Goal: Book appointment/travel/reservation

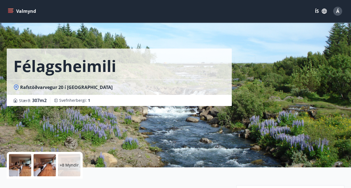
click at [8, 9] on icon "menu" at bounding box center [11, 9] width 6 height 1
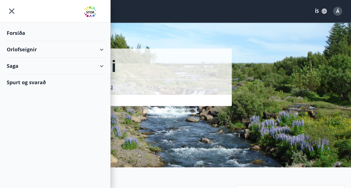
click at [105, 48] on div "Orlofseignir" at bounding box center [55, 49] width 110 height 16
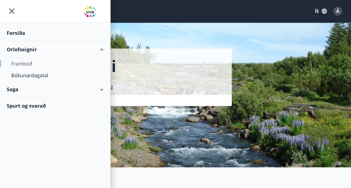
click at [26, 61] on div "Framboð" at bounding box center [55, 64] width 88 height 12
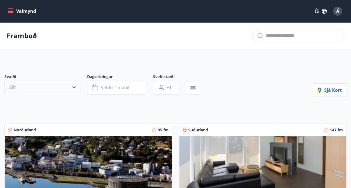
click at [74, 87] on icon "button" at bounding box center [74, 88] width 6 height 6
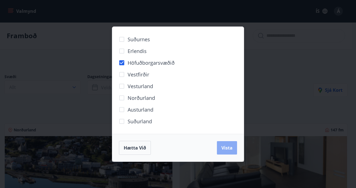
click at [231, 148] on span "Vista" at bounding box center [226, 148] width 11 height 6
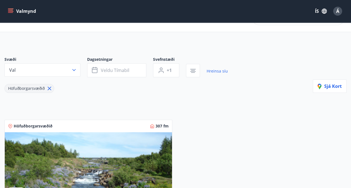
scroll to position [17, 0]
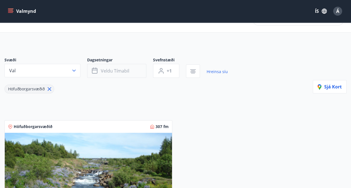
click at [101, 69] on span "Veldu tímabil" at bounding box center [115, 71] width 29 height 6
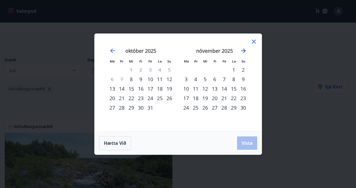
click at [240, 50] on icon "Move forward to switch to the next month." at bounding box center [243, 51] width 7 height 7
click at [235, 107] on div "28" at bounding box center [234, 108] width 10 height 10
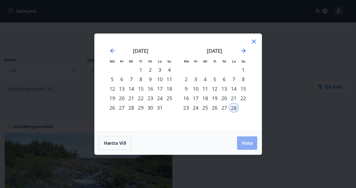
click at [246, 142] on span "Vista" at bounding box center [246, 143] width 11 height 6
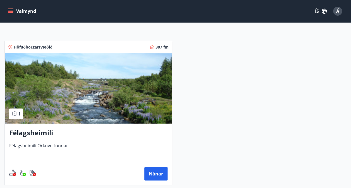
scroll to position [98, 0]
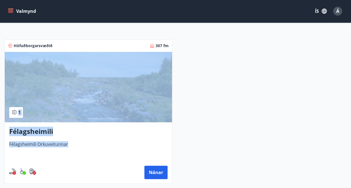
drag, startPoint x: 206, startPoint y: 101, endPoint x: 166, endPoint y: 146, distance: 60.2
click at [166, 146] on div "Höfuðborgarsvæðið 307 fm 1 Félagsheimili Félagsheimili Orkuveitunnar Nánar" at bounding box center [172, 109] width 349 height 152
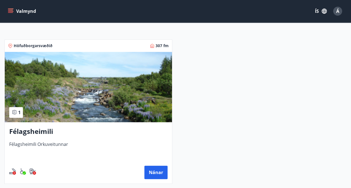
drag, startPoint x: 166, startPoint y: 146, endPoint x: 198, endPoint y: 154, distance: 33.4
click at [198, 154] on div "Höfuðborgarsvæðið 307 fm 1 Félagsheimili Félagsheimili Orkuveitunnar Nánar" at bounding box center [172, 109] width 349 height 152
click at [153, 171] on button "Nánar" at bounding box center [156, 172] width 23 height 13
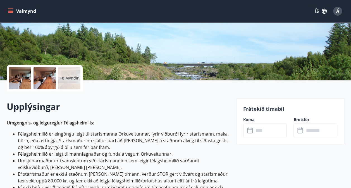
scroll to position [88, 0]
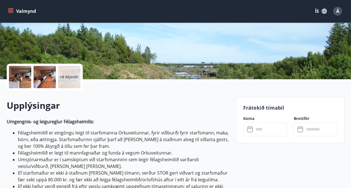
click at [252, 133] on icon at bounding box center [250, 129] width 7 height 7
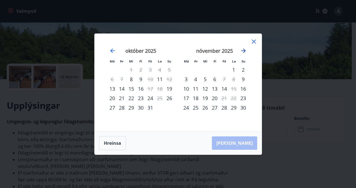
click at [243, 49] on icon "Move forward to switch to the next month." at bounding box center [243, 51] width 7 height 7
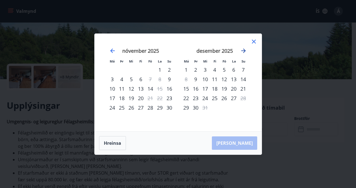
click at [243, 49] on icon "Move forward to switch to the next month." at bounding box center [243, 51] width 7 height 7
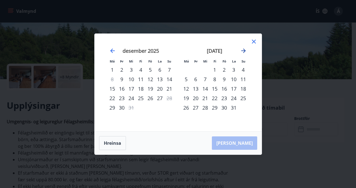
click at [244, 49] on icon "Move forward to switch to the next month." at bounding box center [243, 51] width 4 height 4
click at [233, 106] on div "28" at bounding box center [234, 108] width 10 height 10
click at [231, 107] on div "28" at bounding box center [234, 108] width 10 height 10
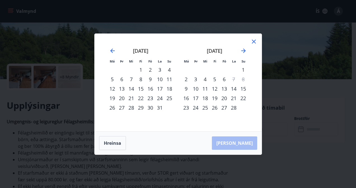
click at [231, 107] on div "28" at bounding box center [234, 108] width 10 height 10
click at [253, 41] on icon at bounding box center [254, 42] width 4 height 4
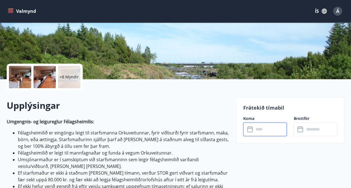
click at [262, 127] on input "text" at bounding box center [270, 130] width 33 height 14
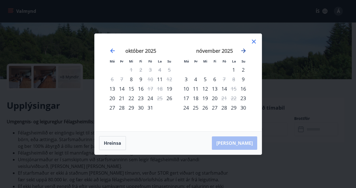
click at [243, 48] on icon "Move forward to switch to the next month." at bounding box center [243, 51] width 7 height 7
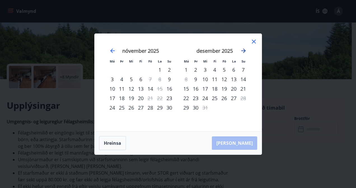
click at [243, 48] on icon "Move forward to switch to the next month." at bounding box center [243, 51] width 7 height 7
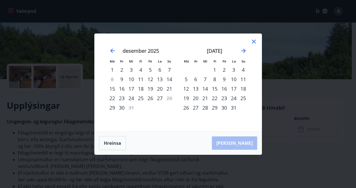
click at [233, 106] on div "31" at bounding box center [234, 108] width 10 height 10
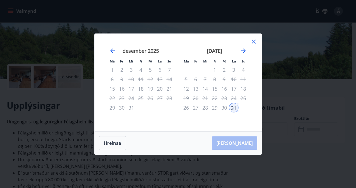
click at [255, 42] on icon at bounding box center [253, 41] width 7 height 7
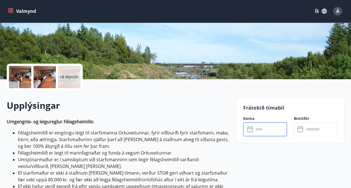
click at [269, 131] on input "text" at bounding box center [270, 130] width 33 height 14
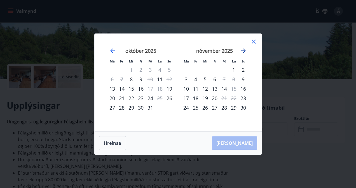
click at [243, 50] on icon "Move forward to switch to the next month." at bounding box center [243, 51] width 7 height 7
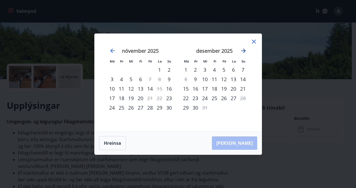
click at [243, 50] on icon "Move forward to switch to the next month." at bounding box center [243, 51] width 7 height 7
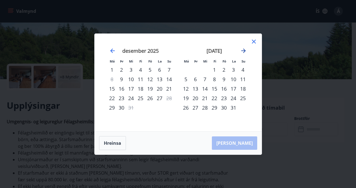
click at [243, 50] on icon "Move forward to switch to the next month." at bounding box center [243, 51] width 7 height 7
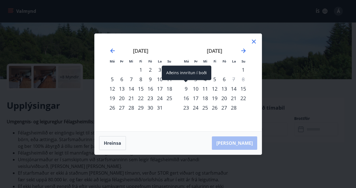
click at [186, 89] on div "9" at bounding box center [186, 89] width 10 height 10
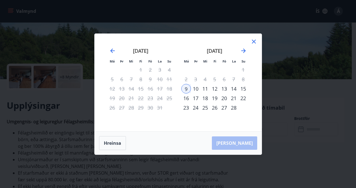
click at [224, 107] on div "27" at bounding box center [224, 108] width 10 height 10
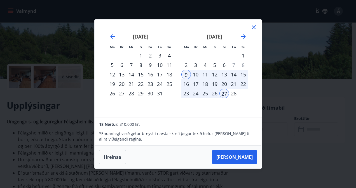
click at [231, 93] on div "28" at bounding box center [234, 94] width 10 height 10
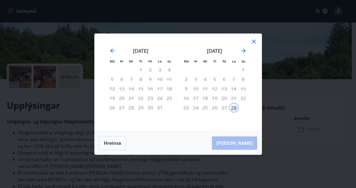
click at [224, 110] on div "27" at bounding box center [224, 108] width 10 height 10
click at [254, 43] on icon at bounding box center [253, 41] width 7 height 7
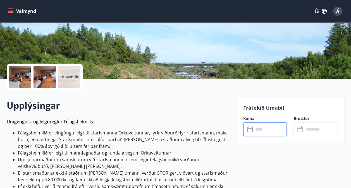
click at [259, 129] on input "text" at bounding box center [270, 130] width 33 height 14
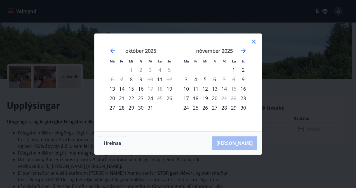
click at [247, 48] on div "nóvember 2025" at bounding box center [214, 53] width 67 height 25
click at [240, 51] on icon "Move forward to switch to the next month." at bounding box center [243, 51] width 7 height 7
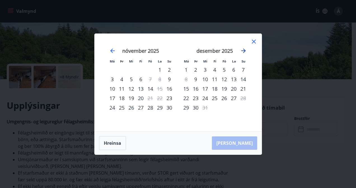
click at [240, 51] on icon "Move forward to switch to the next month." at bounding box center [243, 51] width 7 height 7
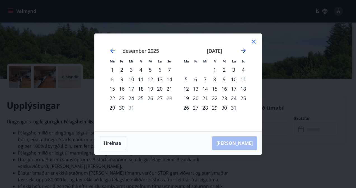
click at [240, 51] on icon "Move forward to switch to the next month." at bounding box center [243, 51] width 7 height 7
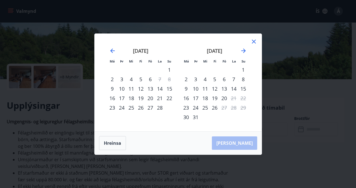
click at [162, 106] on div "28" at bounding box center [160, 108] width 10 height 10
click at [241, 70] on div "1" at bounding box center [243, 70] width 10 height 10
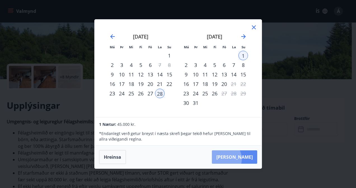
click at [239, 159] on button "[PERSON_NAME]" at bounding box center [234, 157] width 45 height 13
click at [242, 159] on button "[PERSON_NAME]" at bounding box center [234, 157] width 45 height 13
click at [158, 93] on div "28" at bounding box center [160, 94] width 10 height 10
click at [239, 55] on div "1" at bounding box center [243, 56] width 10 height 10
click at [186, 65] on div "2" at bounding box center [186, 65] width 10 height 10
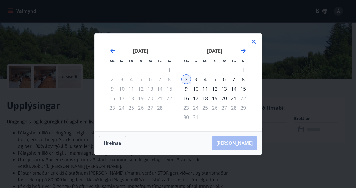
click at [159, 107] on div "28" at bounding box center [160, 108] width 10 height 10
click at [109, 144] on button "Hreinsa" at bounding box center [112, 143] width 27 height 14
click at [160, 109] on div "28" at bounding box center [160, 108] width 10 height 10
click at [243, 146] on div "[PERSON_NAME]" at bounding box center [177, 143] width 167 height 23
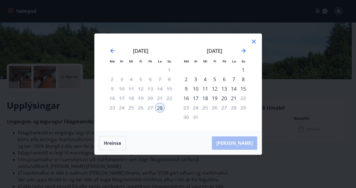
drag, startPoint x: 243, startPoint y: 146, endPoint x: 240, endPoint y: 143, distance: 3.6
click at [240, 143] on div "[PERSON_NAME]" at bounding box center [177, 143] width 167 height 23
drag, startPoint x: 240, startPoint y: 143, endPoint x: 214, endPoint y: 81, distance: 67.3
click at [214, 81] on div "Má Þr Mi Fi Fö La Su Má Þr Mi Fi Fö La Su [DATE] 1 2 3 4 5 6 7 8 9 10 11 12 13 …" at bounding box center [177, 95] width 167 height 122
click at [197, 139] on div "[PERSON_NAME]" at bounding box center [177, 143] width 167 height 23
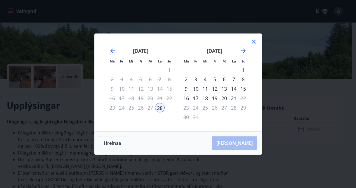
click at [244, 69] on div "1" at bounding box center [243, 70] width 10 height 10
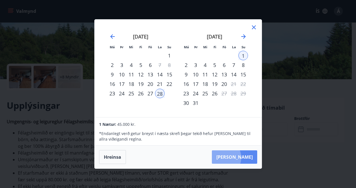
click at [239, 158] on button "[PERSON_NAME]" at bounding box center [234, 157] width 45 height 13
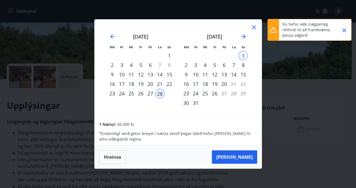
click at [345, 31] on icon "Close" at bounding box center [343, 30] width 7 height 7
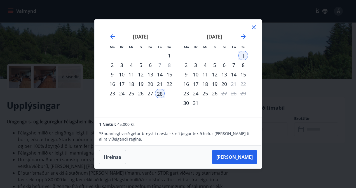
click at [153, 93] on div "27" at bounding box center [150, 94] width 10 height 10
click at [160, 94] on div "28" at bounding box center [160, 94] width 10 height 10
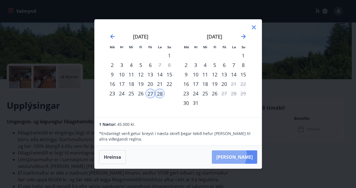
click at [245, 155] on button "[PERSON_NAME]" at bounding box center [234, 157] width 45 height 13
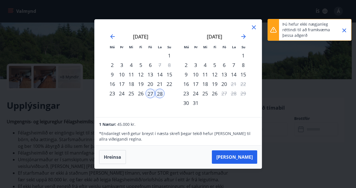
click at [345, 31] on icon "Close" at bounding box center [343, 30] width 7 height 7
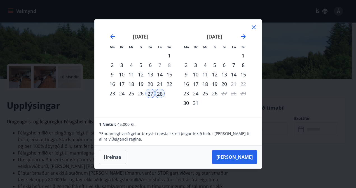
click at [253, 25] on icon at bounding box center [253, 27] width 7 height 7
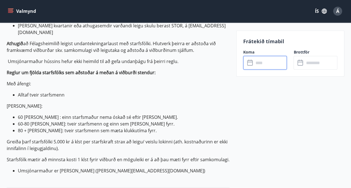
scroll to position [565, 0]
